Goal: Information Seeking & Learning: Learn about a topic

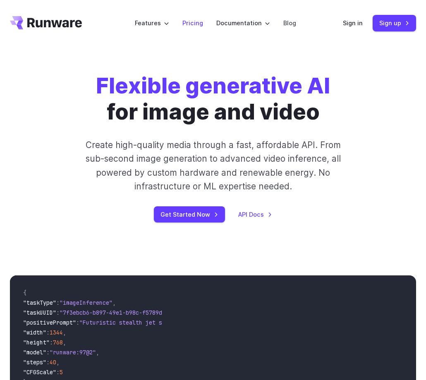
click at [190, 19] on link "Pricing" at bounding box center [192, 23] width 21 height 10
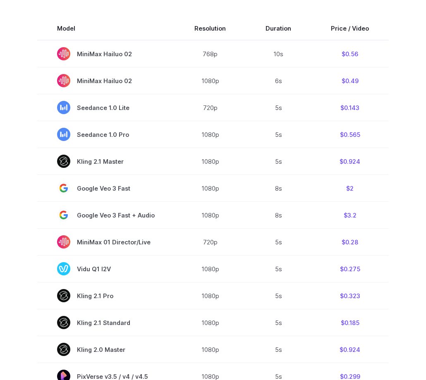
scroll to position [293, 0]
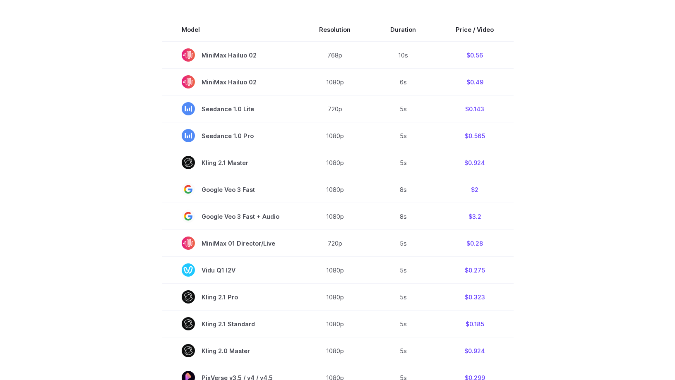
scroll to position [259, 0]
